Goal: Task Accomplishment & Management: Complete application form

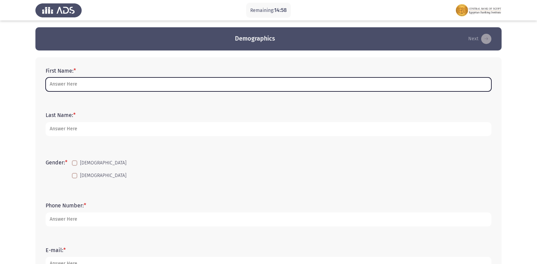
click at [89, 87] on input "First Name: *" at bounding box center [269, 84] width 446 height 14
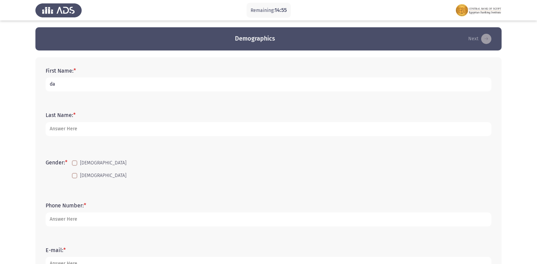
type input "d"
type input "[PERSON_NAME] [PERSON_NAME]"
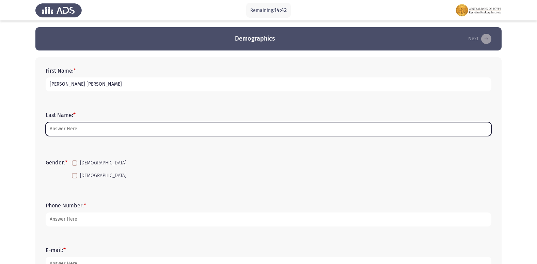
click at [71, 130] on input "Last Name: *" at bounding box center [269, 129] width 446 height 14
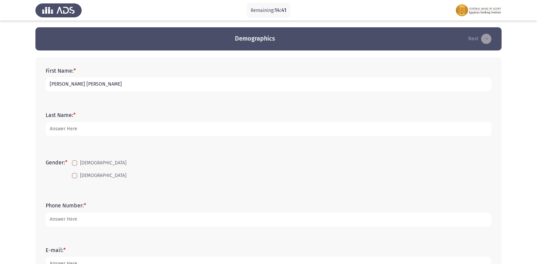
click at [38, 145] on div "First Name: * [PERSON_NAME] [PERSON_NAME] Last Name: * Gender: * [DEMOGRAPHIC_D…" at bounding box center [268, 252] width 466 height 391
click at [77, 177] on span at bounding box center [74, 175] width 5 height 5
click at [75, 178] on input "[DEMOGRAPHIC_DATA]" at bounding box center [74, 178] width 0 height 0
checkbox input "true"
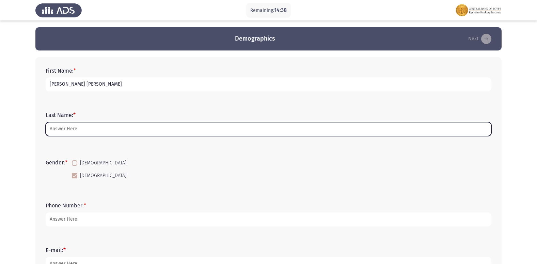
click at [80, 124] on input "Last Name: *" at bounding box center [269, 129] width 446 height 14
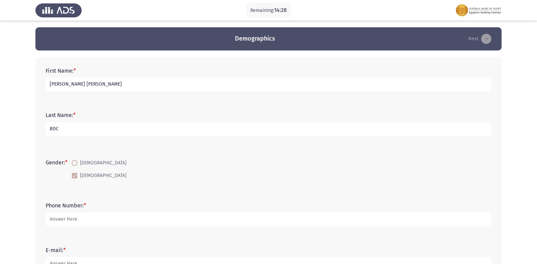
type input "BDC"
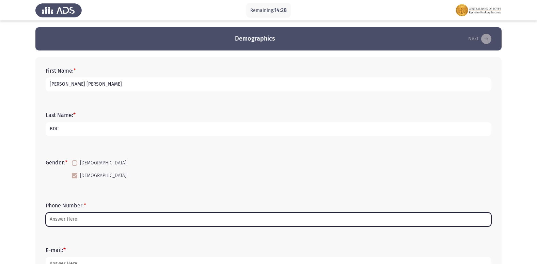
click at [91, 219] on input "Phone Number: *" at bounding box center [269, 219] width 446 height 14
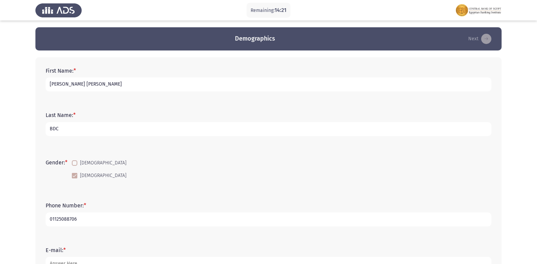
scroll to position [102, 0]
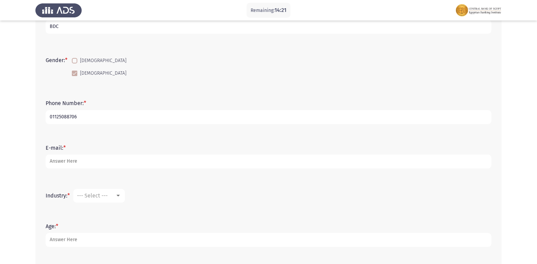
type input "01125088706"
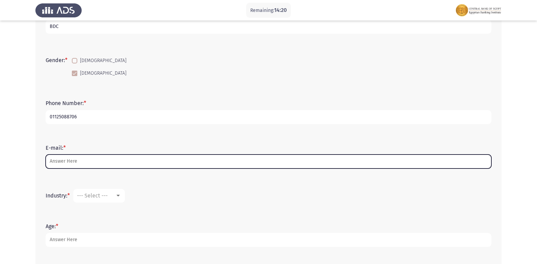
click at [69, 165] on input "E-mail: *" at bounding box center [269, 161] width 446 height 14
type input "D"
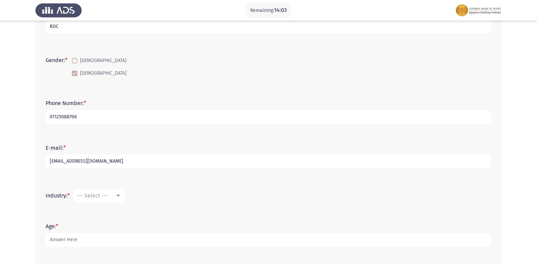
type input "[EMAIL_ADDRESS][DOMAIN_NAME]"
click at [92, 196] on span "--- Select ---" at bounding box center [92, 195] width 31 height 6
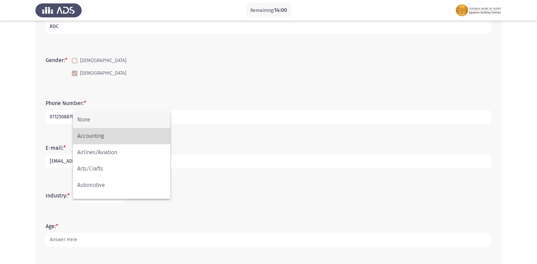
click at [95, 139] on span "Accounting" at bounding box center [121, 136] width 89 height 16
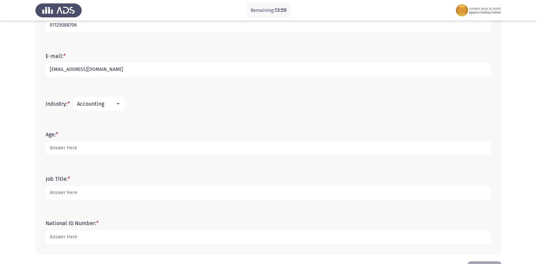
scroll to position [204, 0]
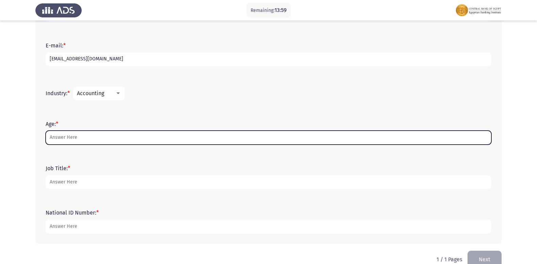
click at [71, 139] on input "Age: *" at bounding box center [269, 137] width 446 height 14
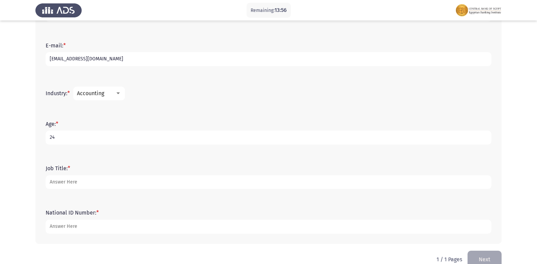
type input "24"
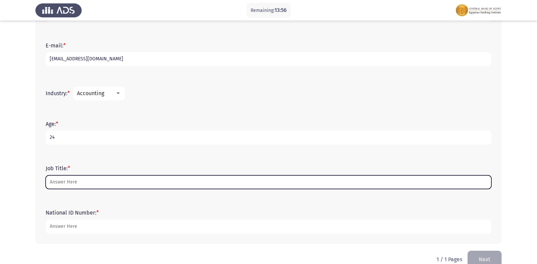
click at [80, 179] on input "Job Title: *" at bounding box center [269, 182] width 446 height 14
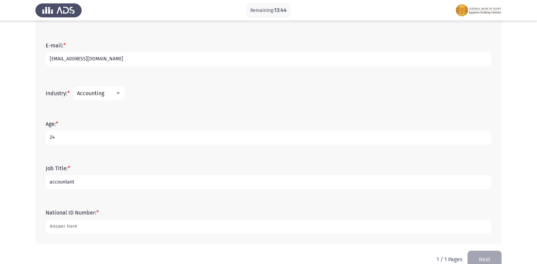
type input "accountant"
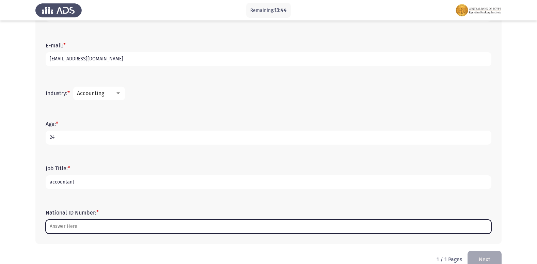
click at [66, 227] on input "National ID Number: *" at bounding box center [269, 226] width 446 height 14
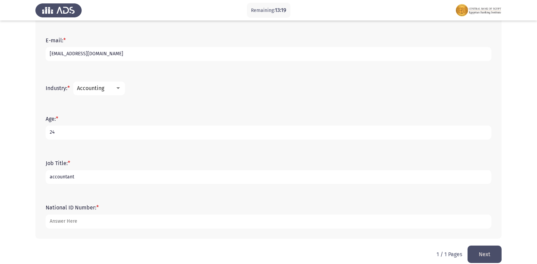
scroll to position [218, 0]
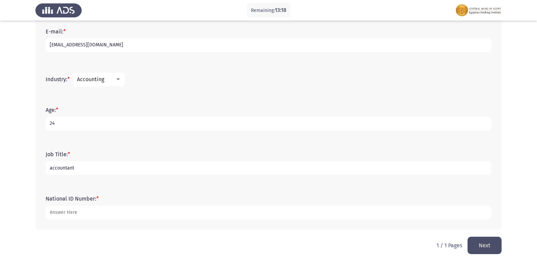
type input "[CREDIT_CARD_NUMBER]"
click at [488, 245] on button "Next" at bounding box center [485, 244] width 34 height 17
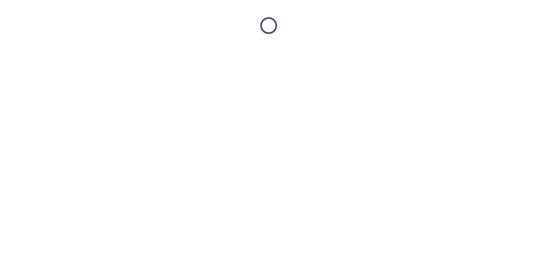
scroll to position [0, 0]
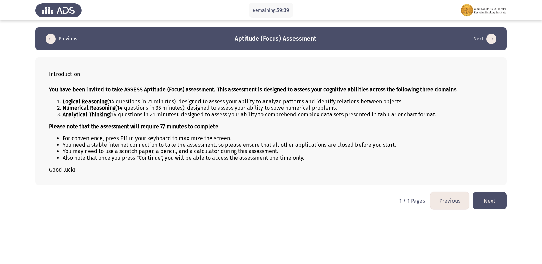
click at [491, 203] on button "Next" at bounding box center [490, 200] width 34 height 17
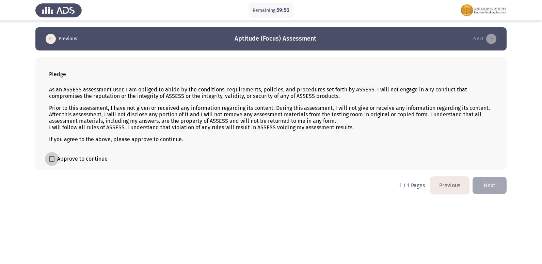
click at [51, 160] on span at bounding box center [51, 158] width 5 height 5
click at [51, 161] on input "Approve to continue" at bounding box center [51, 161] width 0 height 0
checkbox input "true"
click at [495, 186] on button "Next" at bounding box center [490, 184] width 34 height 17
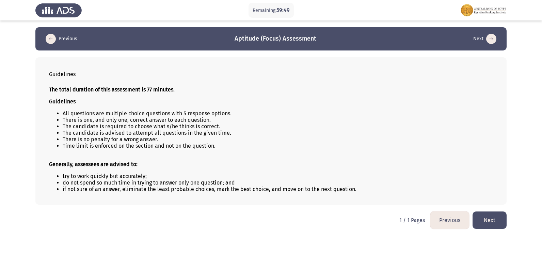
click at [483, 221] on button "Next" at bounding box center [490, 219] width 34 height 17
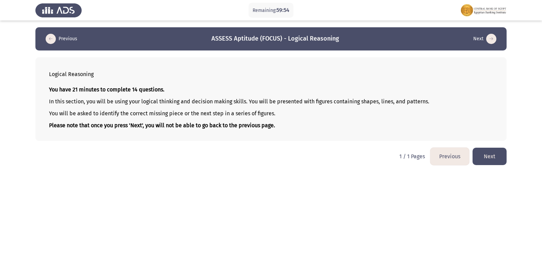
click at [493, 158] on button "Next" at bounding box center [490, 156] width 34 height 17
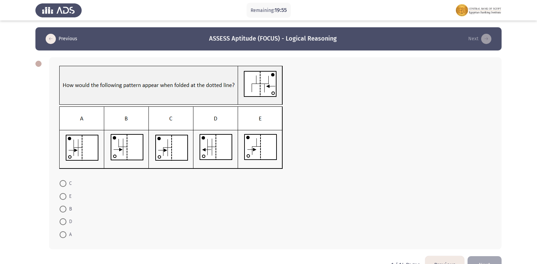
scroll to position [19, 0]
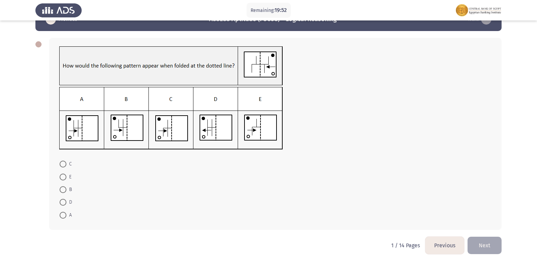
click at [482, 242] on button "Next" at bounding box center [485, 244] width 34 height 17
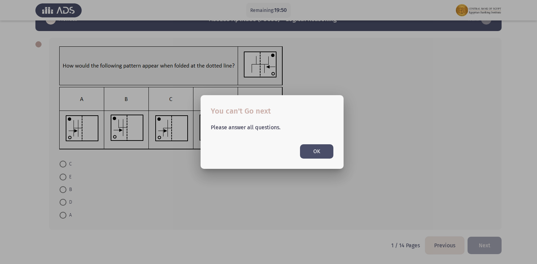
click at [310, 152] on button "OK" at bounding box center [316, 151] width 33 height 14
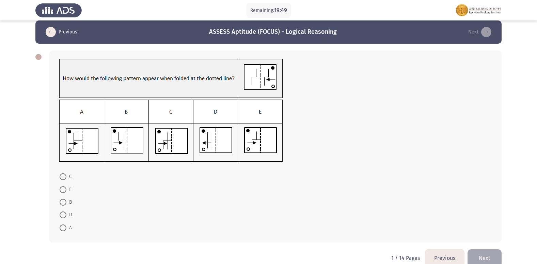
scroll to position [0, 0]
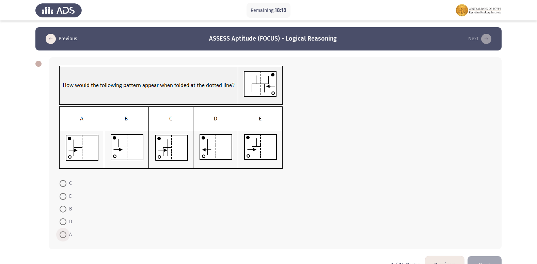
click at [62, 233] on span at bounding box center [63, 234] width 7 height 7
click at [62, 233] on input "A" at bounding box center [63, 234] width 7 height 7
radio input "true"
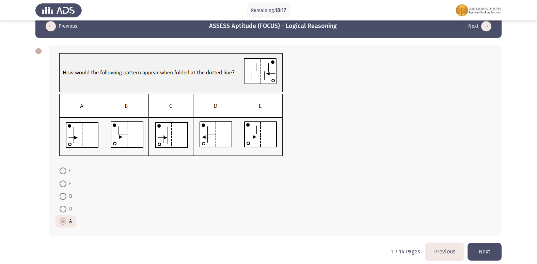
scroll to position [19, 0]
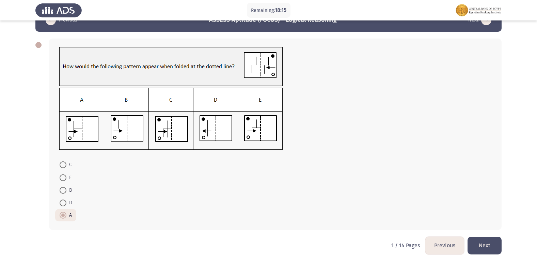
click at [482, 239] on button "Next" at bounding box center [485, 244] width 34 height 17
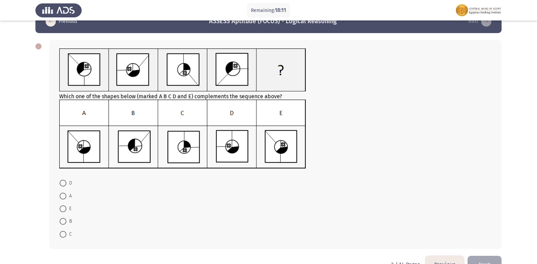
scroll to position [0, 0]
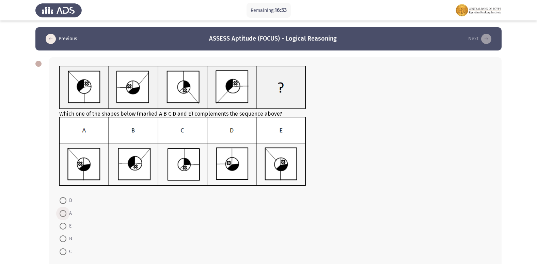
click at [62, 212] on span at bounding box center [63, 213] width 7 height 7
click at [62, 212] on input "A" at bounding box center [63, 213] width 7 height 7
radio input "true"
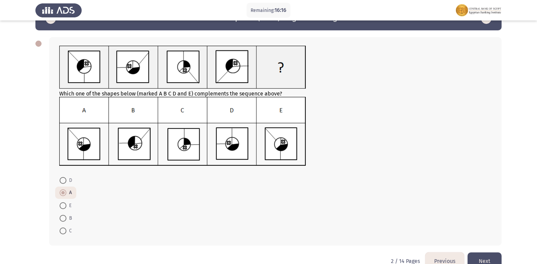
scroll to position [36, 0]
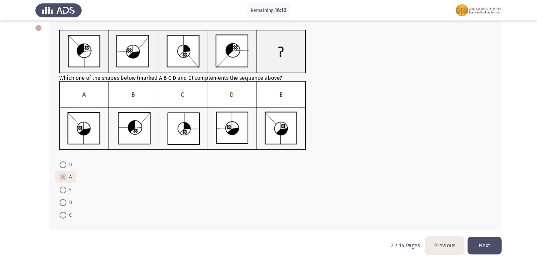
click at [482, 241] on button "Next" at bounding box center [485, 244] width 34 height 17
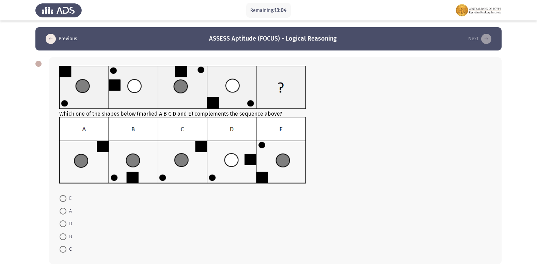
click at [60, 248] on span at bounding box center [63, 249] width 7 height 7
click at [60, 248] on input "C" at bounding box center [63, 249] width 7 height 7
radio input "true"
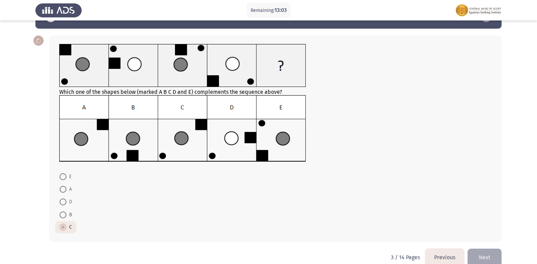
scroll to position [34, 0]
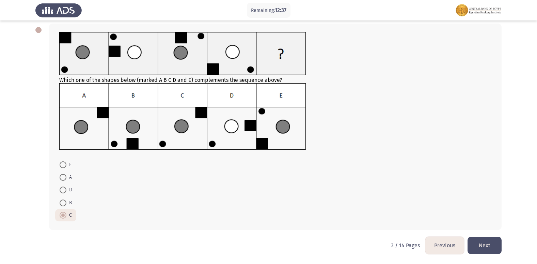
click at [487, 245] on button "Next" at bounding box center [485, 244] width 34 height 17
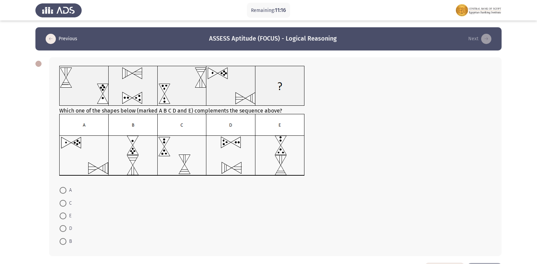
click at [65, 204] on span at bounding box center [63, 203] width 7 height 7
click at [65, 204] on input "C" at bounding box center [63, 203] width 7 height 7
radio input "true"
click at [62, 242] on span at bounding box center [63, 240] width 7 height 7
click at [62, 242] on input "B" at bounding box center [63, 240] width 7 height 7
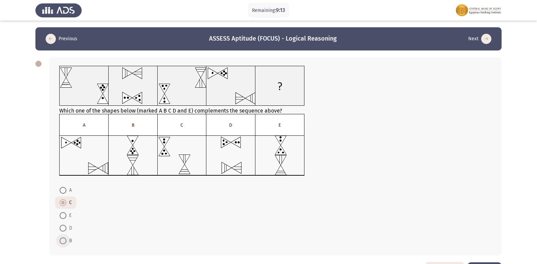
radio input "true"
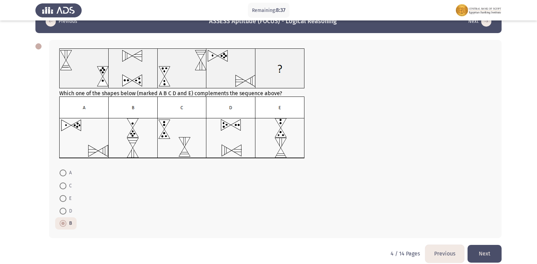
scroll to position [26, 0]
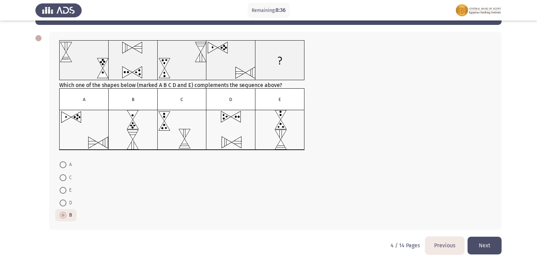
click at [484, 245] on button "Next" at bounding box center [485, 244] width 34 height 17
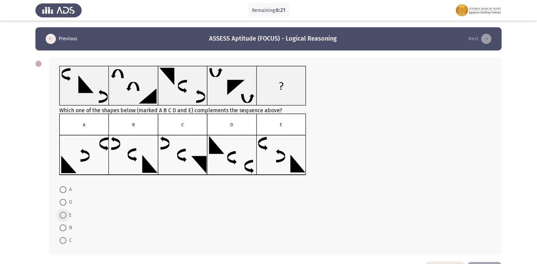
click at [63, 216] on span at bounding box center [63, 215] width 7 height 7
click at [63, 216] on input "E" at bounding box center [63, 215] width 7 height 7
radio input "true"
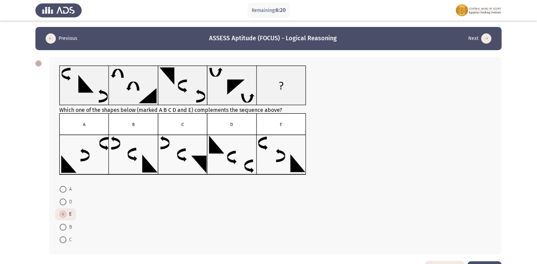
scroll to position [25, 0]
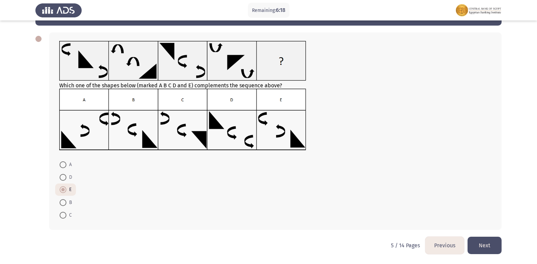
click at [497, 249] on button "Next" at bounding box center [485, 244] width 34 height 17
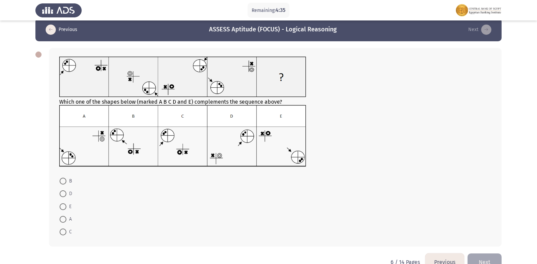
scroll to position [0, 0]
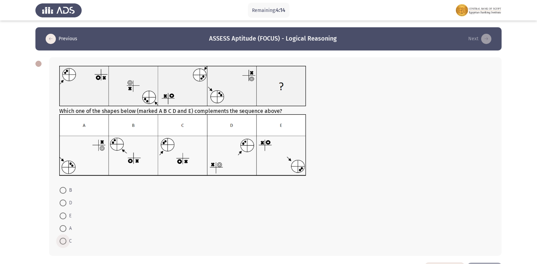
click at [62, 241] on span at bounding box center [63, 240] width 7 height 7
click at [62, 241] on input "C" at bounding box center [63, 240] width 7 height 7
radio input "true"
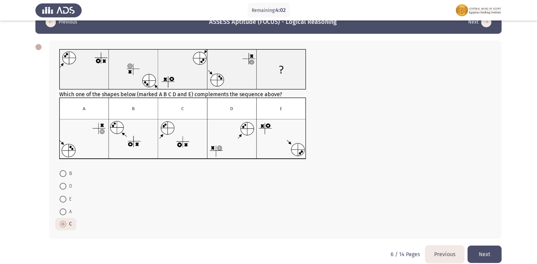
scroll to position [26, 0]
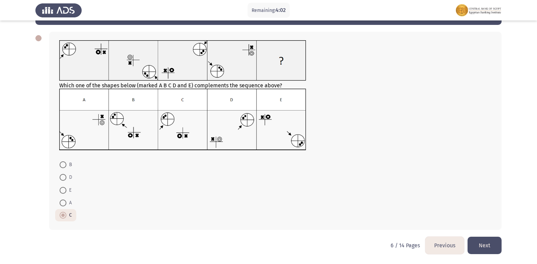
click at [478, 247] on button "Next" at bounding box center [485, 244] width 34 height 17
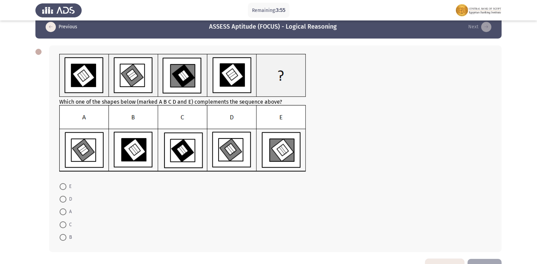
scroll to position [0, 0]
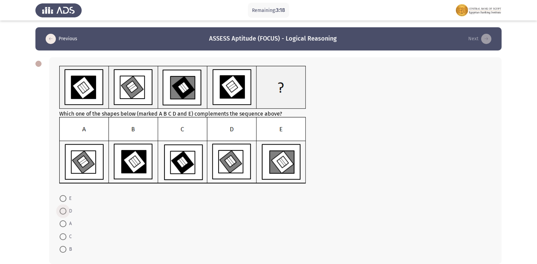
click at [61, 213] on span at bounding box center [63, 210] width 7 height 7
click at [61, 213] on input "D" at bounding box center [63, 210] width 7 height 7
radio input "true"
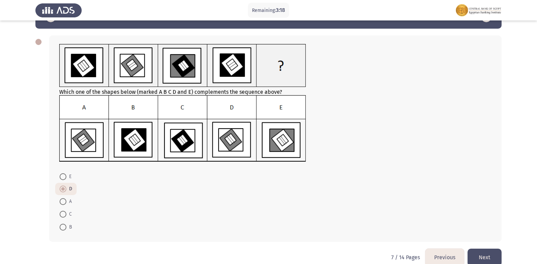
scroll to position [34, 0]
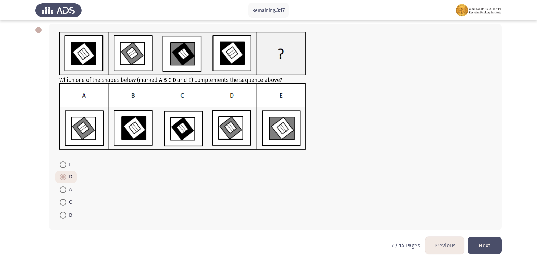
click at [477, 240] on button "Next" at bounding box center [485, 244] width 34 height 17
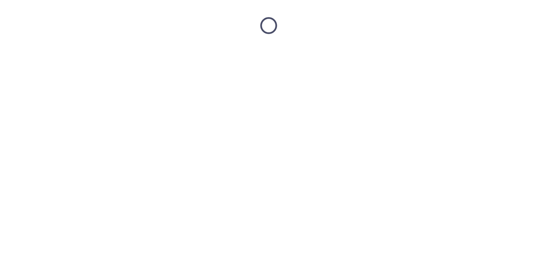
scroll to position [0, 0]
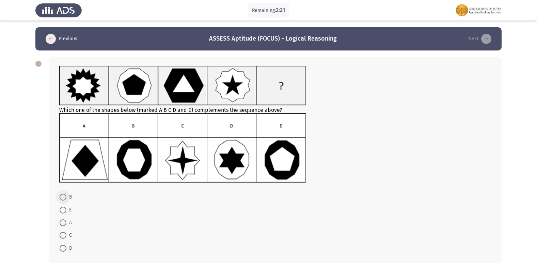
click at [64, 197] on span at bounding box center [63, 197] width 7 height 7
click at [64, 197] on input "B" at bounding box center [63, 197] width 7 height 7
radio input "true"
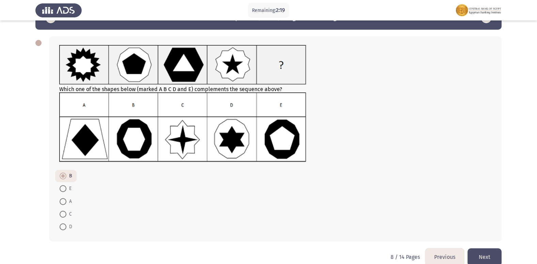
scroll to position [32, 0]
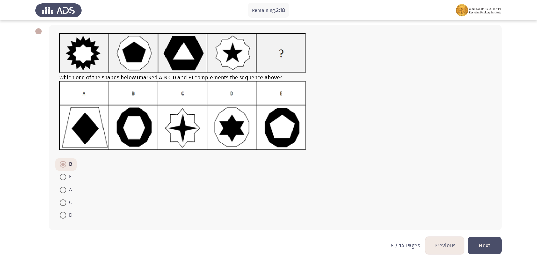
click at [476, 242] on button "Next" at bounding box center [485, 244] width 34 height 17
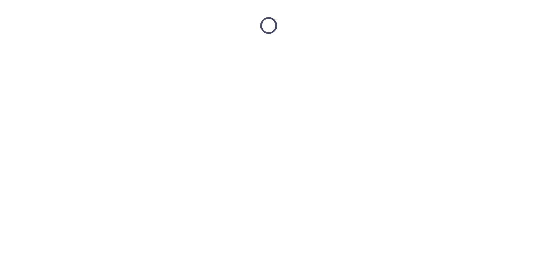
scroll to position [0, 0]
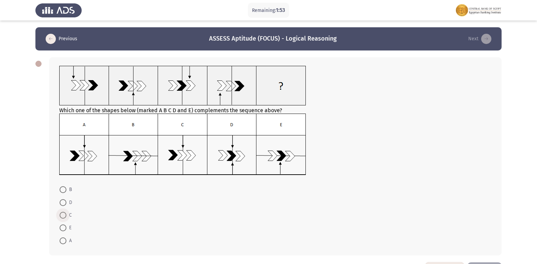
click at [64, 213] on span at bounding box center [63, 215] width 7 height 7
click at [64, 213] on input "C" at bounding box center [63, 215] width 7 height 7
radio input "true"
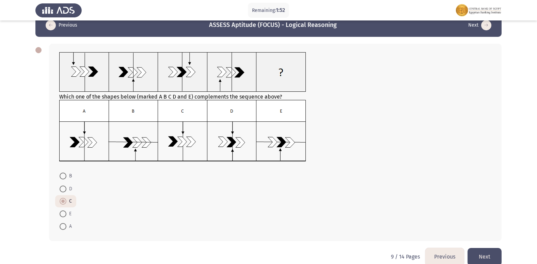
scroll to position [25, 0]
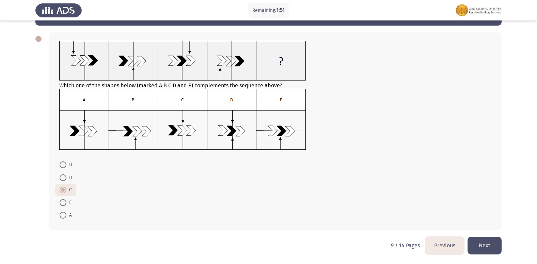
click at [486, 245] on button "Next" at bounding box center [485, 244] width 34 height 17
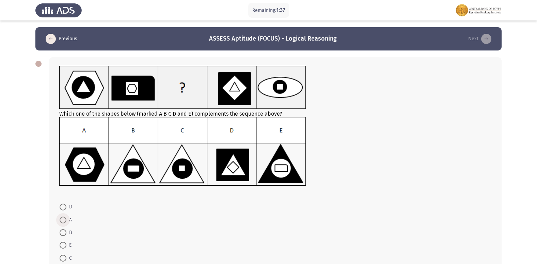
click at [62, 220] on span at bounding box center [63, 219] width 7 height 7
click at [62, 220] on input "A" at bounding box center [63, 219] width 7 height 7
radio input "true"
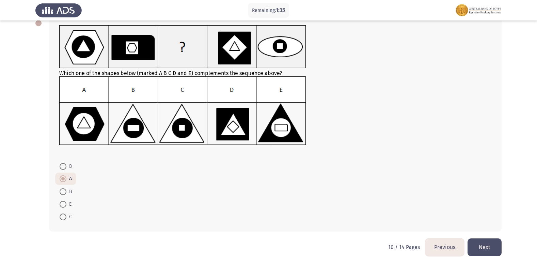
scroll to position [42, 0]
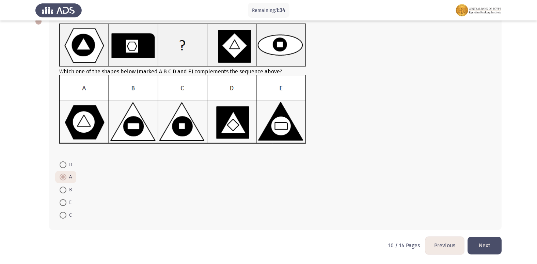
click at [486, 241] on button "Next" at bounding box center [485, 244] width 34 height 17
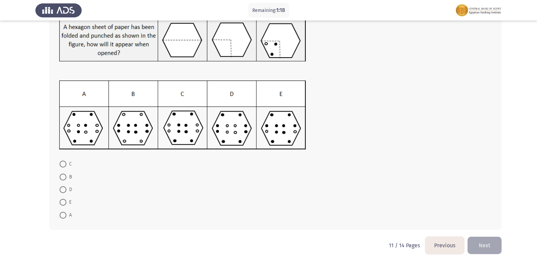
scroll to position [13, 0]
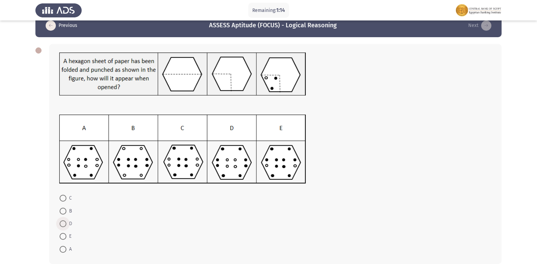
click at [64, 222] on span at bounding box center [63, 223] width 7 height 7
click at [64, 222] on input "D" at bounding box center [63, 223] width 7 height 7
radio input "true"
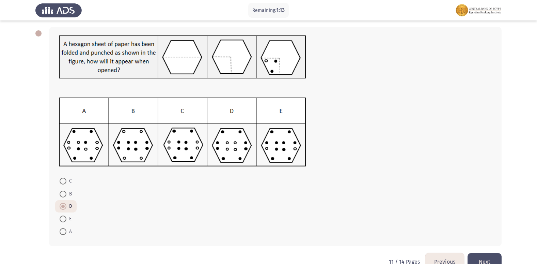
scroll to position [47, 0]
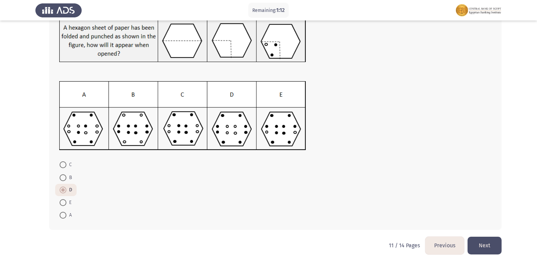
click at [489, 244] on button "Next" at bounding box center [485, 244] width 34 height 17
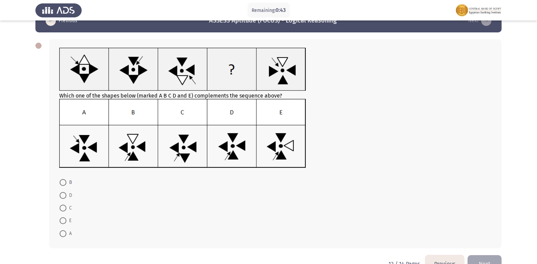
scroll to position [34, 0]
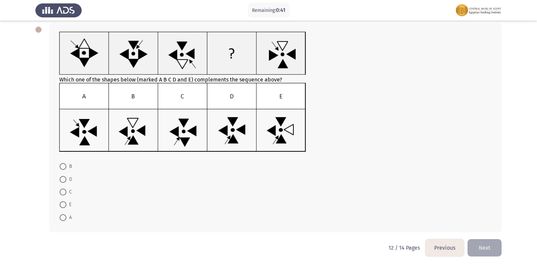
click at [62, 178] on span at bounding box center [63, 179] width 7 height 7
click at [62, 178] on input "D" at bounding box center [63, 179] width 7 height 7
radio input "true"
click at [490, 248] on button "Next" at bounding box center [485, 246] width 34 height 17
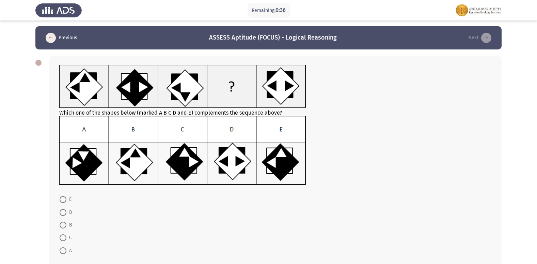
scroll to position [0, 0]
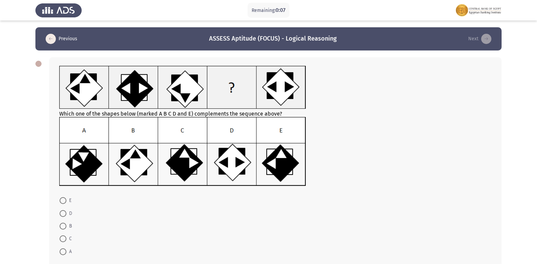
click at [270, 170] on img at bounding box center [182, 151] width 247 height 69
click at [61, 198] on span at bounding box center [63, 200] width 7 height 7
click at [61, 198] on input "E" at bounding box center [63, 200] width 7 height 7
radio input "true"
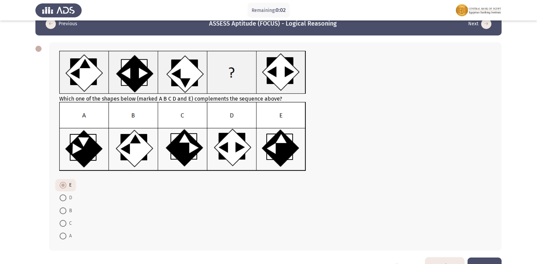
scroll to position [36, 0]
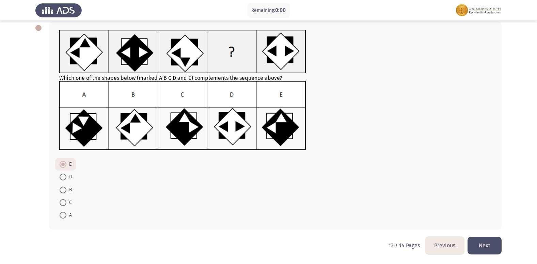
click at [481, 241] on button "Next" at bounding box center [485, 244] width 34 height 17
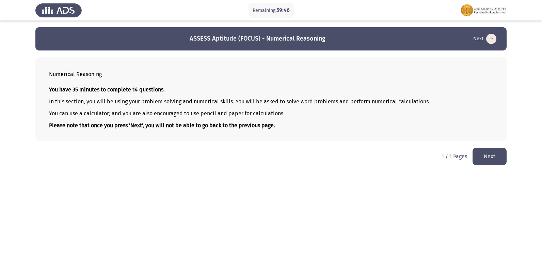
click at [485, 158] on button "Next" at bounding box center [490, 156] width 34 height 17
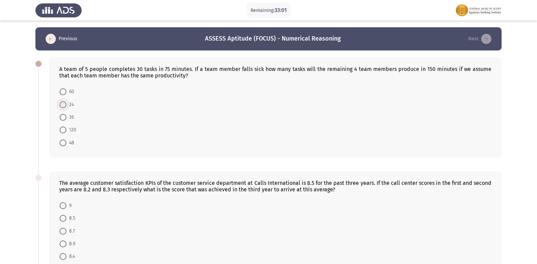
click at [63, 103] on span at bounding box center [63, 104] width 7 height 7
click at [63, 103] on input "24" at bounding box center [63, 104] width 7 height 7
radio input "true"
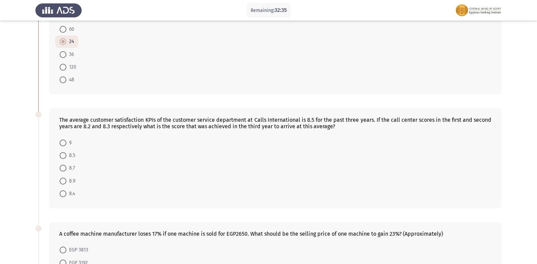
scroll to position [68, 0]
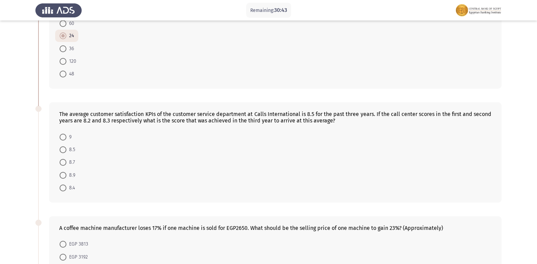
click at [56, 139] on mat-radio-button "9" at bounding box center [65, 136] width 21 height 13
drag, startPoint x: 67, startPoint y: 134, endPoint x: 62, endPoint y: 137, distance: 6.3
click at [67, 134] on span "9" at bounding box center [68, 137] width 5 height 8
click at [66, 134] on input "9" at bounding box center [63, 137] width 7 height 7
radio input "true"
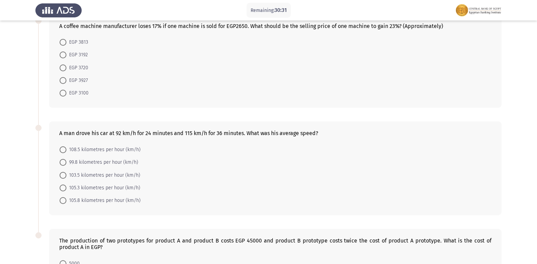
scroll to position [273, 0]
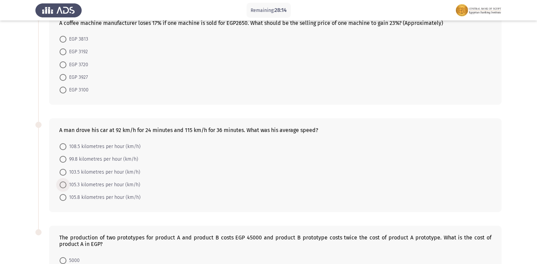
click at [65, 186] on span at bounding box center [63, 184] width 7 height 7
click at [65, 186] on input "105.3 kilometres per hour (km/h)" at bounding box center [63, 184] width 7 height 7
radio input "true"
click at [64, 199] on span at bounding box center [63, 197] width 7 height 7
click at [64, 199] on input "105.8 kilometres per hour (km/h)" at bounding box center [63, 197] width 7 height 7
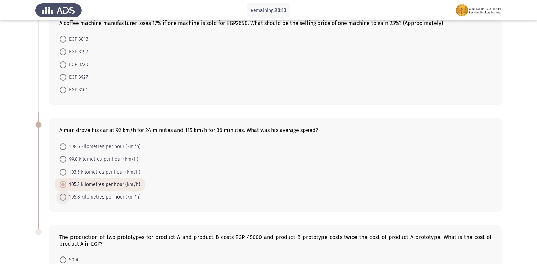
radio input "true"
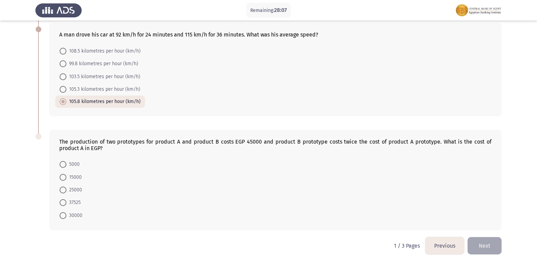
scroll to position [368, 0]
click at [61, 176] on span at bounding box center [63, 176] width 7 height 7
click at [61, 176] on input "15000" at bounding box center [63, 176] width 7 height 7
radio input "true"
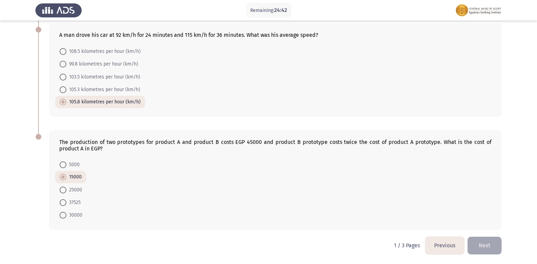
click at [484, 245] on button "Next" at bounding box center [485, 244] width 34 height 17
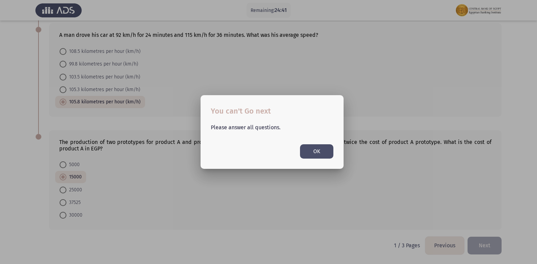
click at [322, 149] on button "OK" at bounding box center [316, 151] width 33 height 14
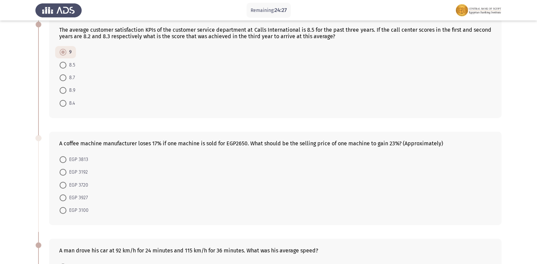
scroll to position [129, 0]
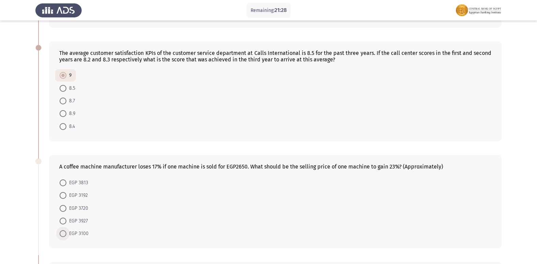
click at [65, 233] on span at bounding box center [63, 233] width 7 height 7
click at [65, 233] on input "EGP 3100" at bounding box center [63, 233] width 7 height 7
radio input "true"
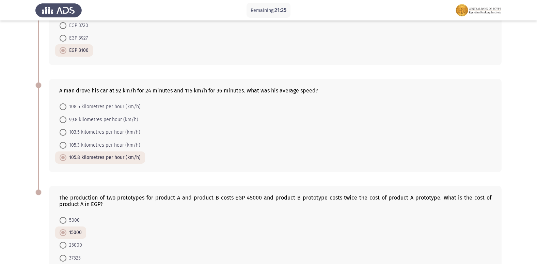
scroll to position [367, 0]
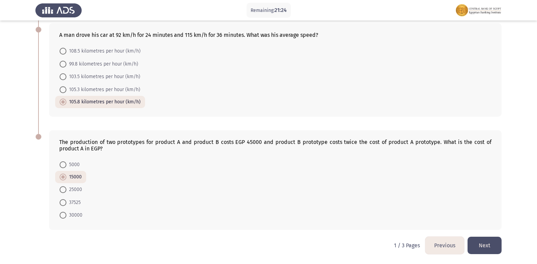
click at [489, 248] on button "Next" at bounding box center [485, 244] width 34 height 17
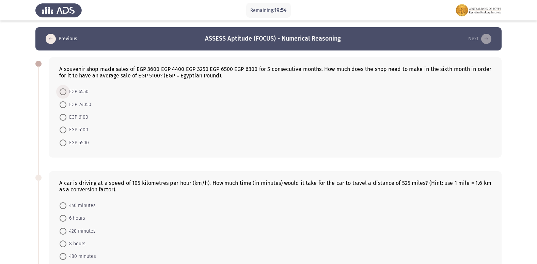
click at [60, 93] on span at bounding box center [63, 91] width 7 height 7
click at [60, 93] on input "EGP 6550" at bounding box center [63, 91] width 7 height 7
radio input "true"
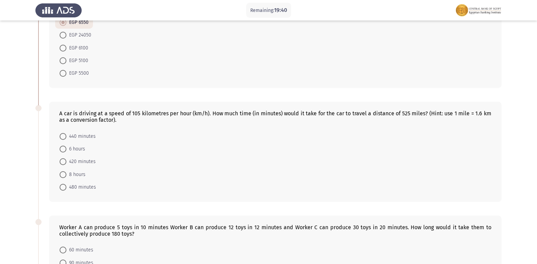
scroll to position [102, 0]
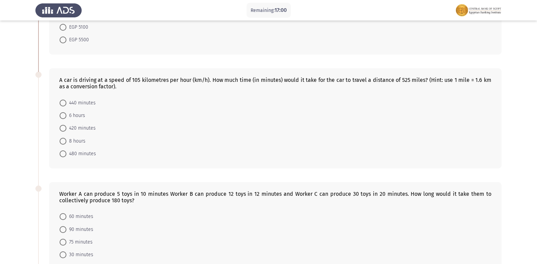
click at [58, 140] on mat-radio-button "8 hours" at bounding box center [72, 140] width 35 height 13
click at [59, 140] on mat-radio-button "8 hours" at bounding box center [72, 140] width 35 height 13
click at [64, 140] on span at bounding box center [63, 141] width 7 height 7
click at [64, 140] on input "8 hours" at bounding box center [63, 141] width 7 height 7
radio input "true"
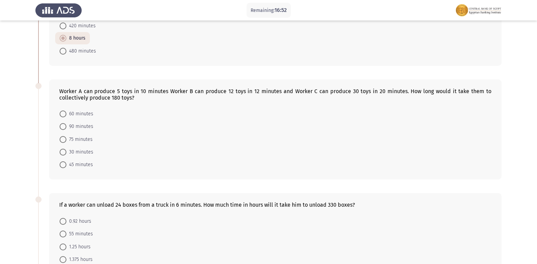
scroll to position [238, 0]
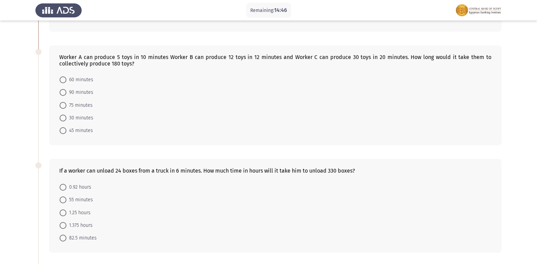
click at [61, 94] on span at bounding box center [63, 92] width 7 height 7
click at [61, 94] on input "90 minutes" at bounding box center [63, 92] width 7 height 7
radio input "true"
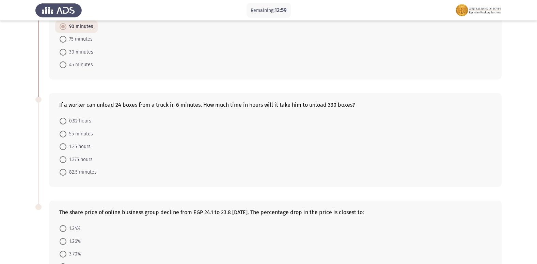
scroll to position [307, 0]
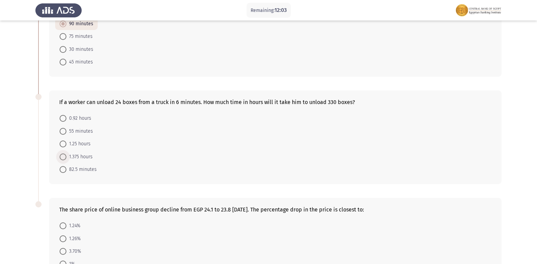
click at [64, 160] on label "1.375 hours" at bounding box center [76, 157] width 33 height 8
click at [64, 160] on input "1.375 hours" at bounding box center [63, 156] width 7 height 7
radio input "true"
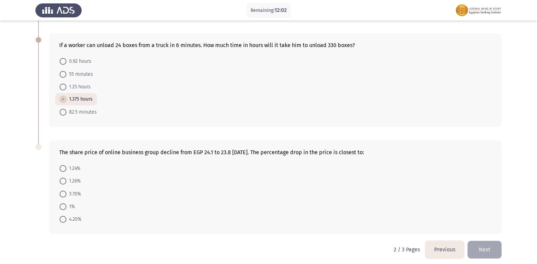
scroll to position [368, 0]
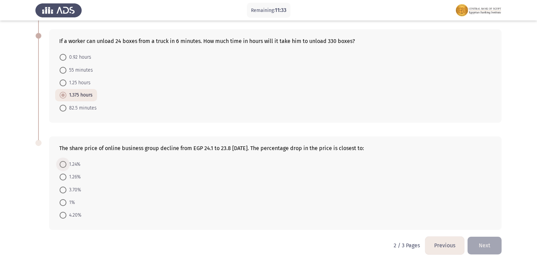
click at [63, 162] on span at bounding box center [63, 164] width 7 height 7
click at [63, 162] on input "1.24%" at bounding box center [63, 164] width 7 height 7
radio input "true"
click at [497, 246] on button "Next" at bounding box center [485, 244] width 34 height 17
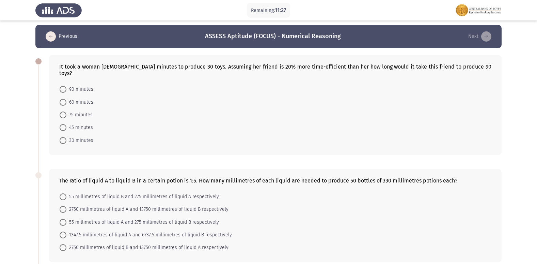
scroll to position [0, 0]
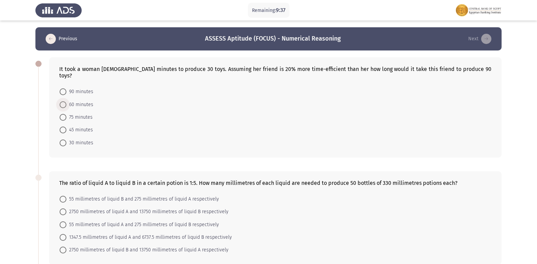
click at [62, 101] on span at bounding box center [63, 104] width 7 height 7
click at [62, 101] on input "60 minutes" at bounding box center [63, 104] width 7 height 7
radio input "true"
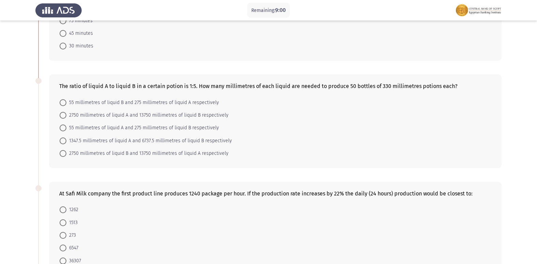
scroll to position [102, 0]
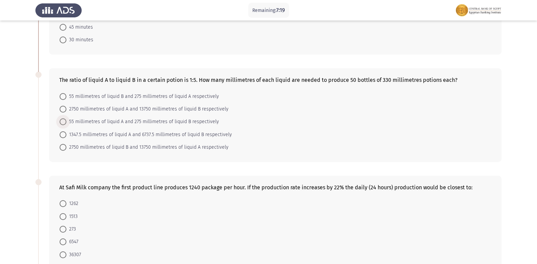
click at [62, 118] on span at bounding box center [63, 121] width 7 height 7
click at [62, 118] on input "55 millimetres of liquid A and 275 millimetres of liquid B respectively" at bounding box center [63, 121] width 7 height 7
radio input "true"
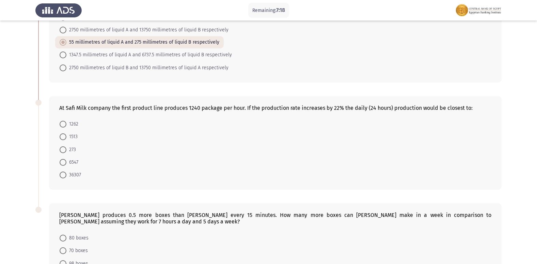
scroll to position [204, 0]
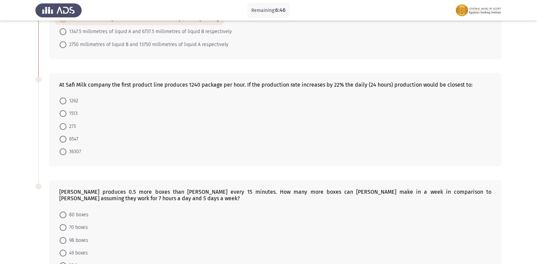
click at [64, 110] on span at bounding box center [63, 113] width 7 height 7
click at [64, 110] on input "1513" at bounding box center [63, 113] width 7 height 7
radio input "true"
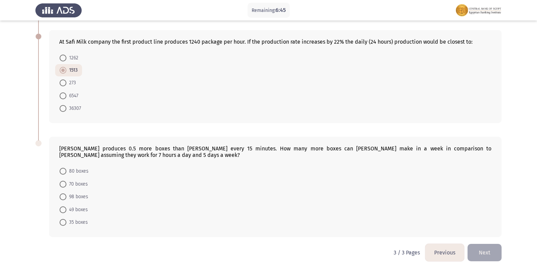
scroll to position [248, 0]
click at [62, 193] on span at bounding box center [63, 196] width 7 height 7
click at [62, 193] on input "98 boxes" at bounding box center [63, 196] width 7 height 7
radio input "true"
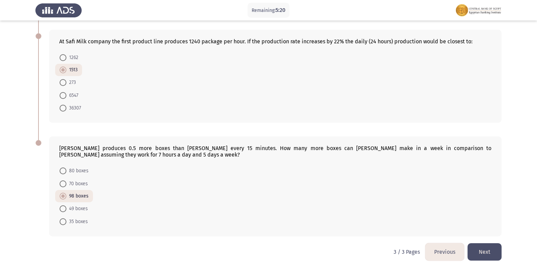
click at [477, 243] on button "Next" at bounding box center [485, 251] width 34 height 17
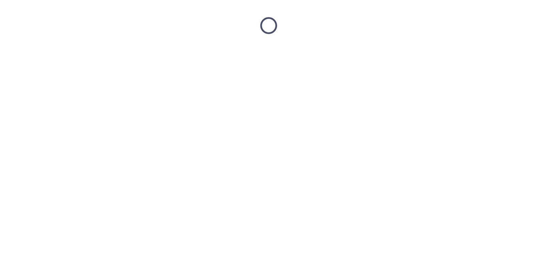
scroll to position [0, 0]
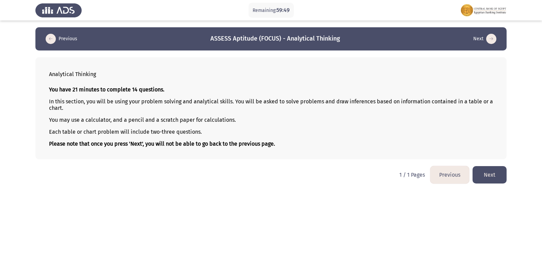
click at [446, 179] on button "Previous" at bounding box center [450, 174] width 39 height 17
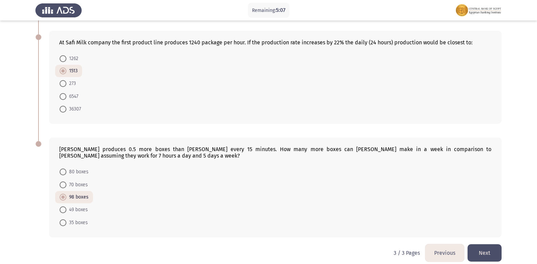
scroll to position [248, 0]
click at [59, 179] on mat-radio-button "70 boxes" at bounding box center [73, 183] width 37 height 13
click at [64, 180] on span at bounding box center [63, 183] width 7 height 7
click at [64, 180] on input "70 boxes" at bounding box center [63, 183] width 7 height 7
radio input "true"
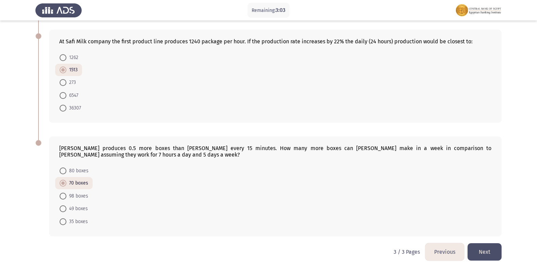
click at [476, 243] on button "Next" at bounding box center [485, 251] width 34 height 17
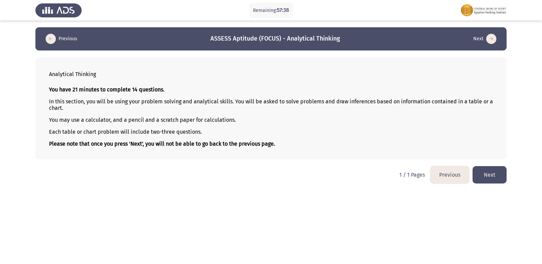
click at [450, 174] on button "Previous" at bounding box center [450, 174] width 39 height 17
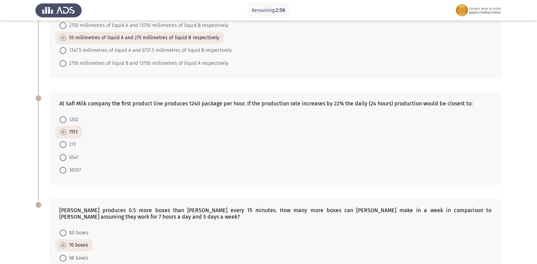
scroll to position [248, 0]
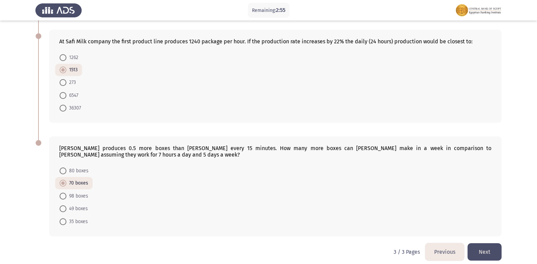
click at [449, 246] on button "Previous" at bounding box center [445, 251] width 39 height 17
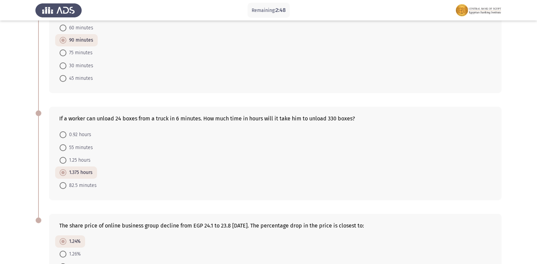
scroll to position [367, 0]
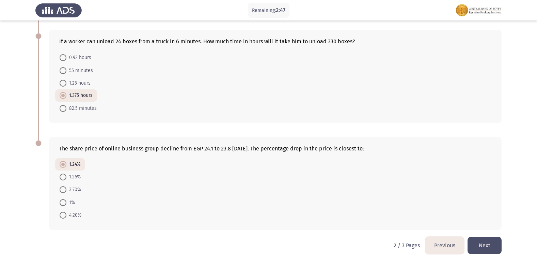
click at [483, 243] on button "Next" at bounding box center [485, 244] width 34 height 17
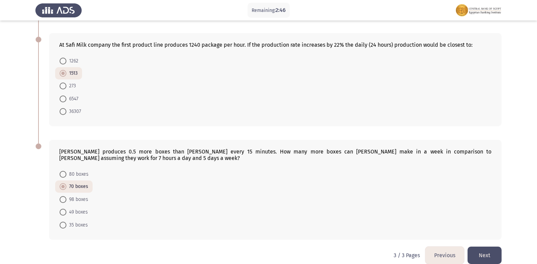
scroll to position [248, 0]
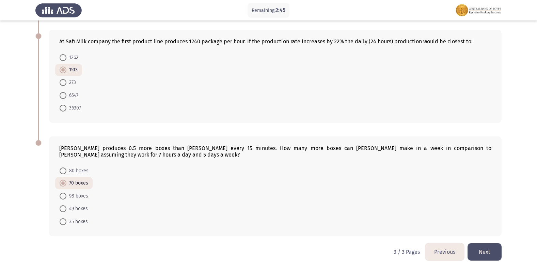
click at [487, 246] on button "Next" at bounding box center [485, 251] width 34 height 17
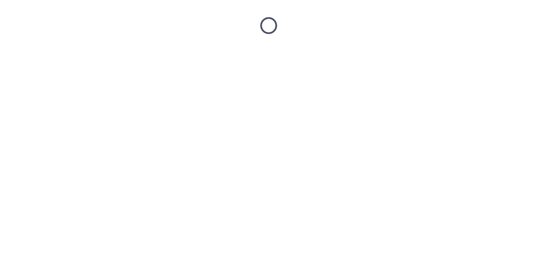
scroll to position [0, 0]
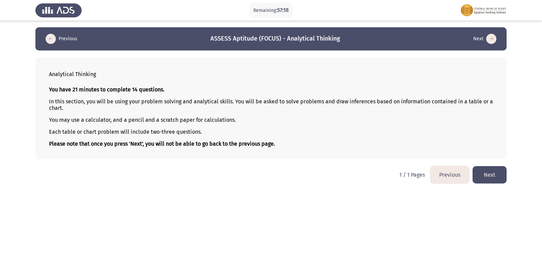
click at [490, 174] on button "Next" at bounding box center [490, 174] width 34 height 17
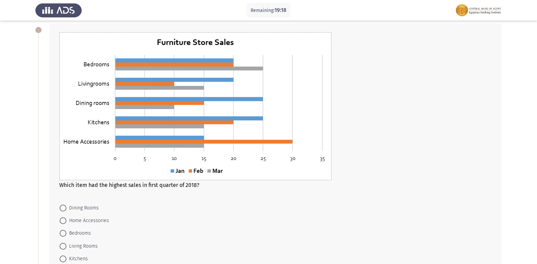
scroll to position [136, 0]
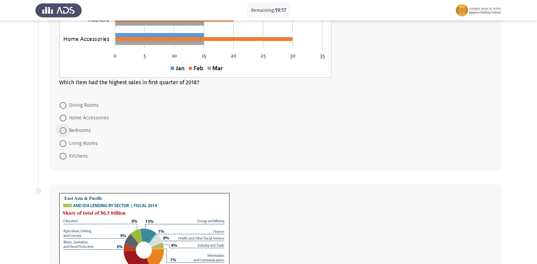
click at [65, 132] on span at bounding box center [63, 130] width 7 height 7
click at [65, 132] on input "Bedrooms" at bounding box center [63, 130] width 7 height 7
radio input "true"
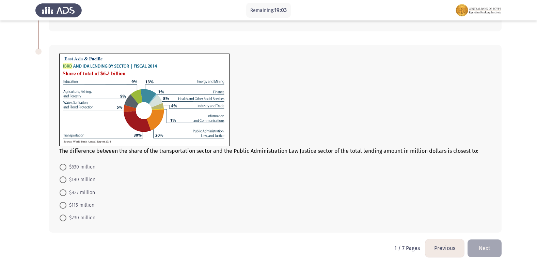
scroll to position [278, 0]
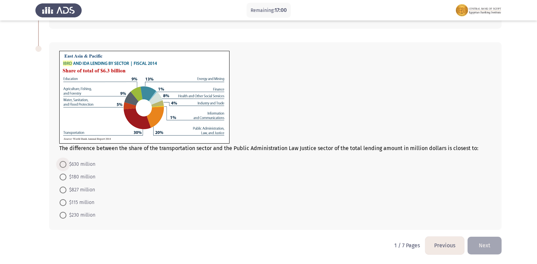
click at [62, 165] on span at bounding box center [63, 164] width 7 height 7
click at [62, 165] on input "$630 million" at bounding box center [63, 164] width 7 height 7
radio input "true"
click at [489, 243] on button "Next" at bounding box center [485, 244] width 34 height 17
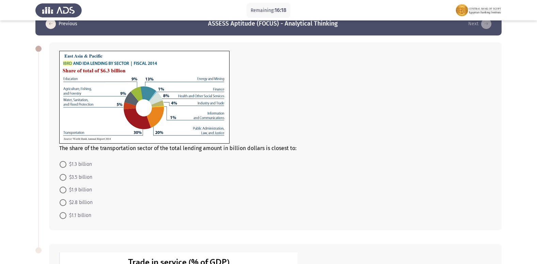
scroll to position [0, 0]
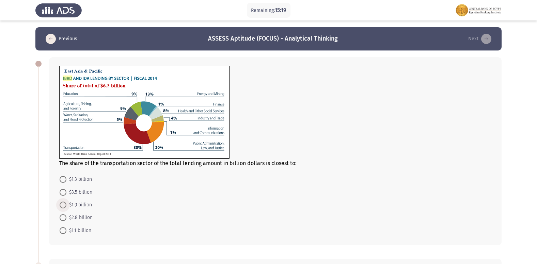
click at [61, 203] on span at bounding box center [63, 204] width 7 height 7
click at [61, 203] on input "$1.9 billion" at bounding box center [63, 204] width 7 height 7
radio input "true"
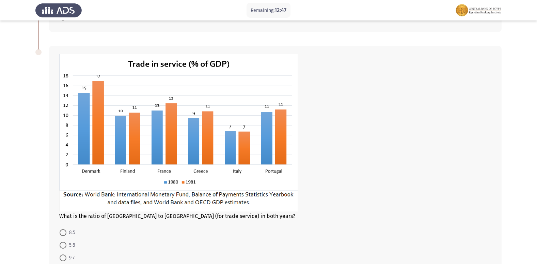
scroll to position [246, 0]
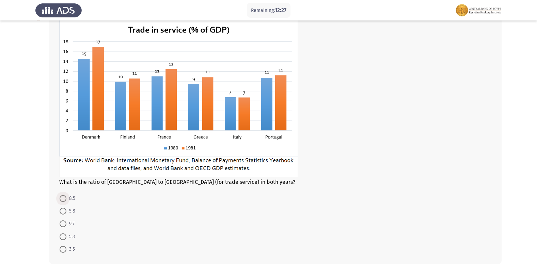
click at [66, 200] on span "8:5" at bounding box center [70, 198] width 9 height 8
click at [66, 200] on input "8:5" at bounding box center [63, 198] width 7 height 7
radio input "true"
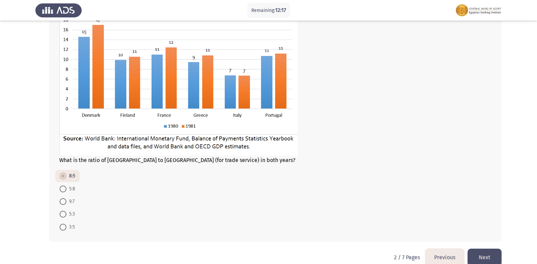
scroll to position [280, 0]
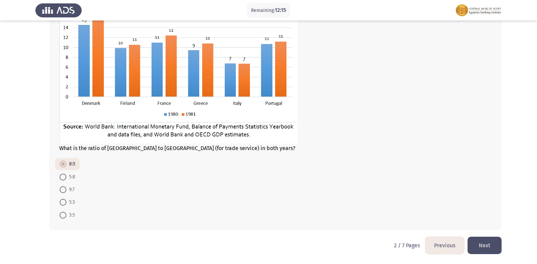
click at [480, 242] on button "Next" at bounding box center [485, 244] width 34 height 17
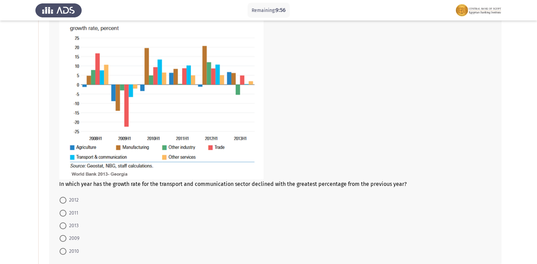
scroll to position [102, 0]
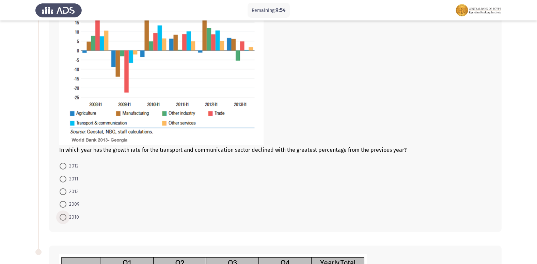
click at [61, 216] on span at bounding box center [63, 217] width 7 height 7
click at [61, 216] on input "2010" at bounding box center [63, 217] width 7 height 7
radio input "true"
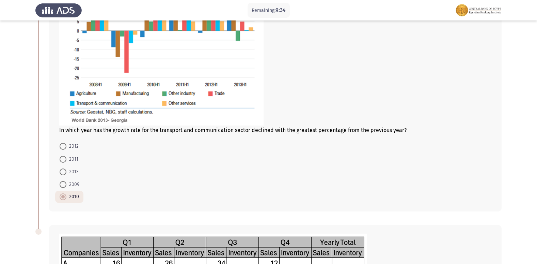
scroll to position [136, 0]
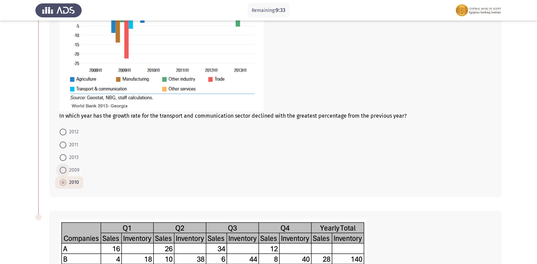
click at [62, 172] on span at bounding box center [63, 170] width 7 height 7
click at [62, 172] on input "2009" at bounding box center [63, 170] width 7 height 7
radio input "true"
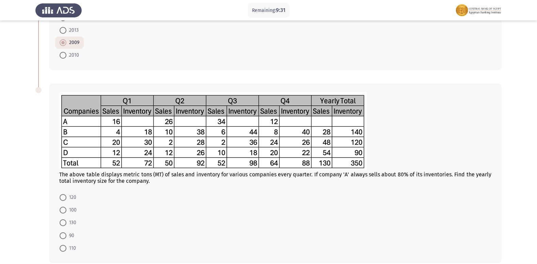
scroll to position [296, 0]
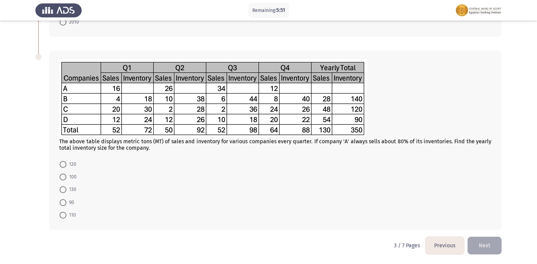
click at [62, 214] on span at bounding box center [63, 215] width 7 height 7
click at [62, 214] on input "110" at bounding box center [63, 215] width 7 height 7
radio input "true"
click at [484, 245] on button "Next" at bounding box center [485, 244] width 34 height 17
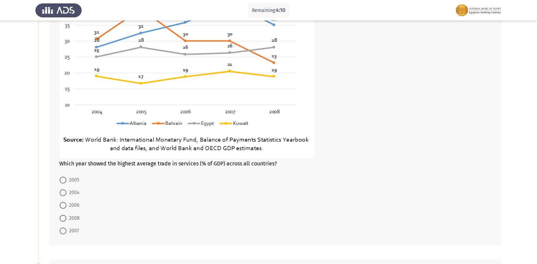
scroll to position [102, 0]
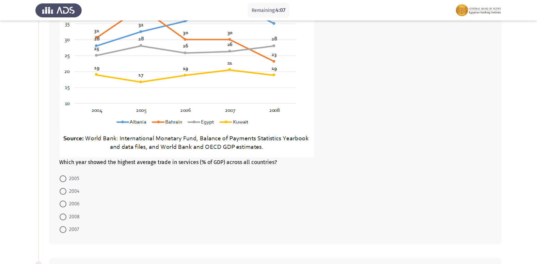
click at [64, 229] on span at bounding box center [63, 229] width 7 height 7
click at [64, 229] on input "2007" at bounding box center [63, 229] width 7 height 7
radio input "true"
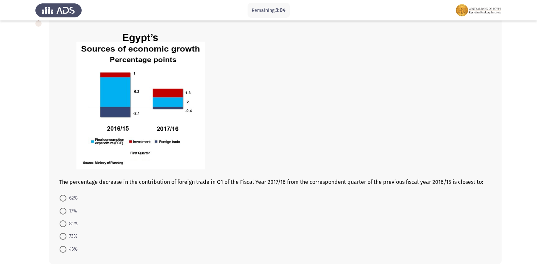
scroll to position [376, 0]
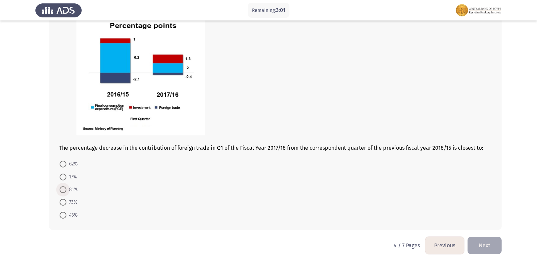
click at [65, 187] on span at bounding box center [63, 189] width 7 height 7
click at [65, 187] on input "81%" at bounding box center [63, 189] width 7 height 7
radio input "true"
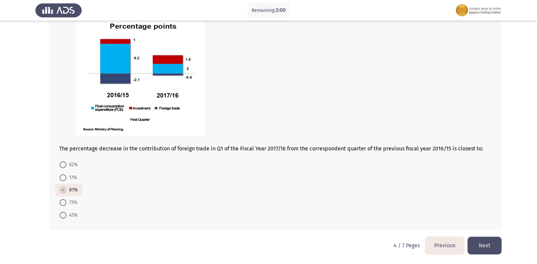
click at [488, 244] on button "Next" at bounding box center [485, 244] width 34 height 17
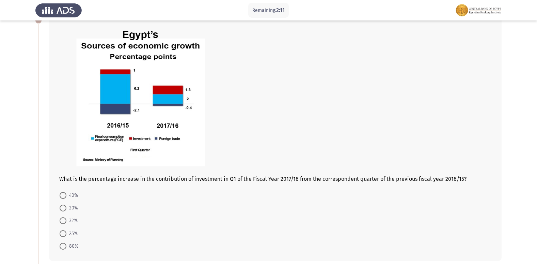
scroll to position [125, 0]
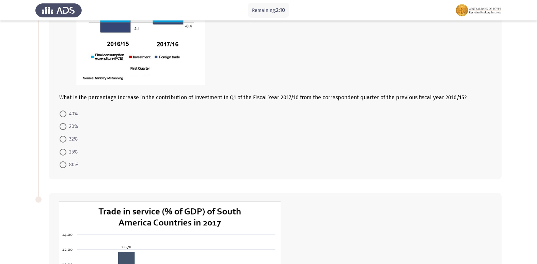
click at [63, 163] on span at bounding box center [63, 164] width 7 height 7
click at [63, 163] on input "80%" at bounding box center [63, 164] width 7 height 7
radio input "true"
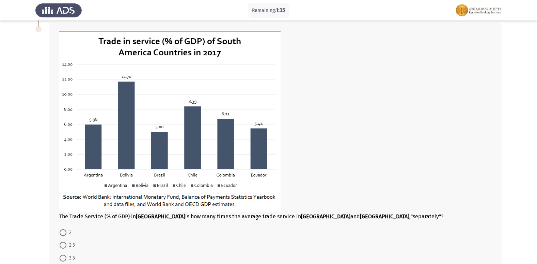
scroll to position [328, 0]
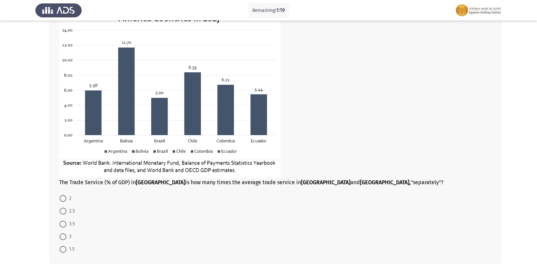
click at [61, 236] on span at bounding box center [63, 236] width 7 height 7
click at [61, 236] on input "3" at bounding box center [63, 236] width 7 height 7
radio input "true"
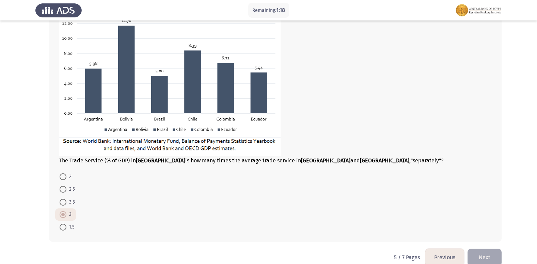
scroll to position [362, 0]
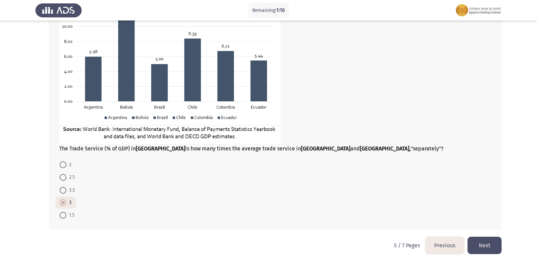
click at [486, 238] on button "Next" at bounding box center [485, 244] width 34 height 17
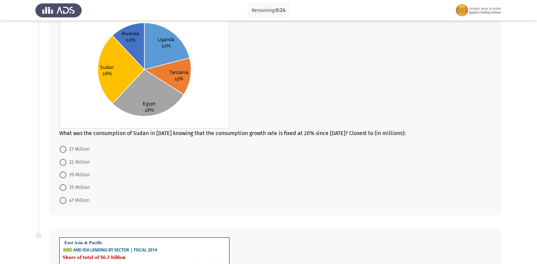
scroll to position [68, 0]
click at [62, 200] on span at bounding box center [63, 200] width 7 height 7
click at [62, 200] on input "47 Million" at bounding box center [63, 200] width 7 height 7
radio input "true"
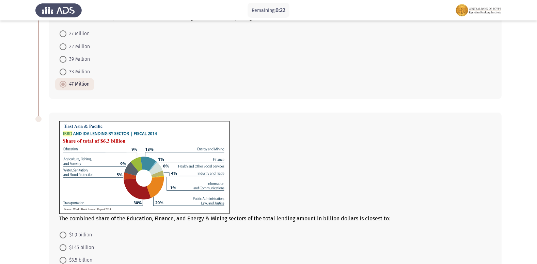
scroll to position [204, 0]
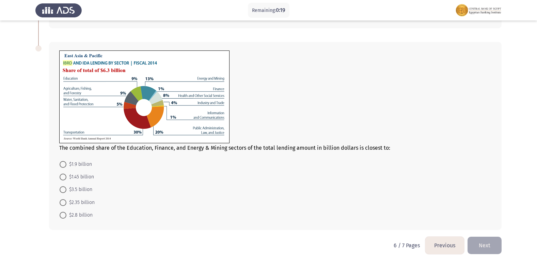
click at [63, 190] on span at bounding box center [63, 189] width 7 height 7
click at [63, 190] on input "$3.5 billion" at bounding box center [63, 189] width 7 height 7
radio input "true"
click at [484, 247] on button "Next" at bounding box center [485, 244] width 34 height 17
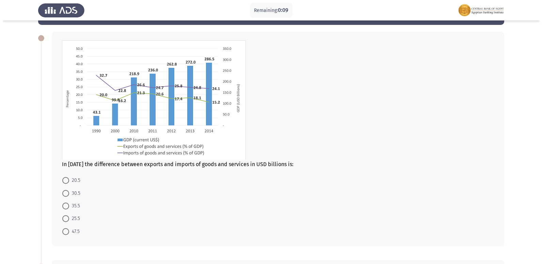
scroll to position [0, 0]
